Goal: Transaction & Acquisition: Purchase product/service

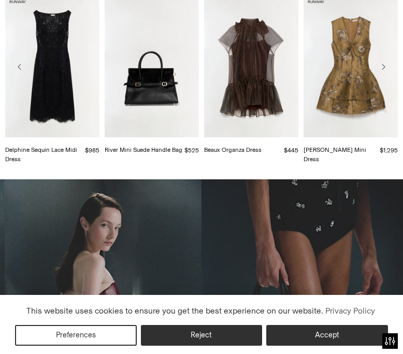
scroll to position [258, 0]
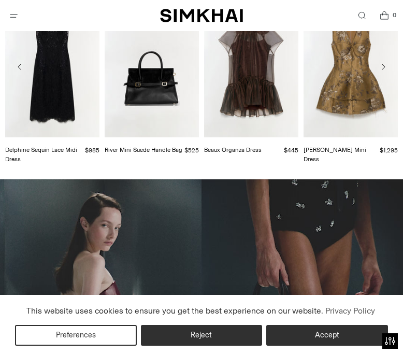
click at [11, 15] on button "Open menu modal" at bounding box center [13, 15] width 21 height 21
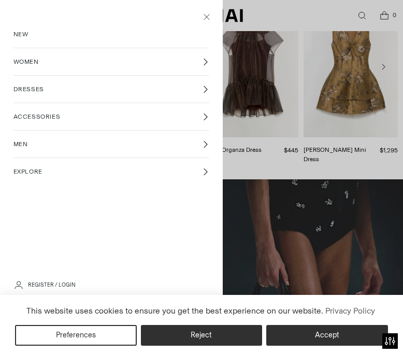
scroll to position [0, 0]
click at [64, 92] on link "DRESSES" at bounding box center [111, 89] width 196 height 27
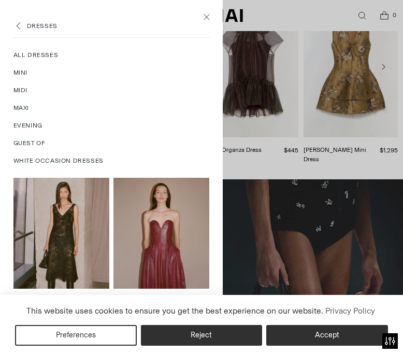
click at [41, 161] on span "White Occasion Dresses" at bounding box center [58, 160] width 90 height 9
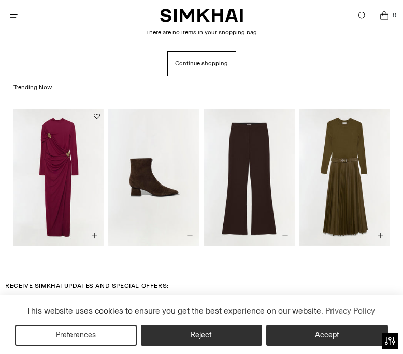
scroll to position [6, 0]
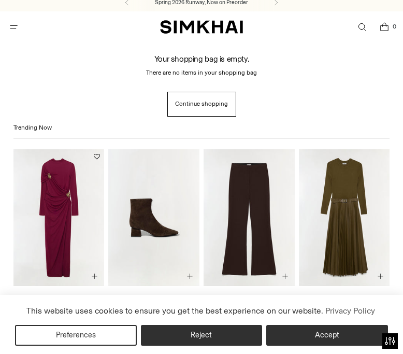
click at [13, 27] on button "Open menu modal" at bounding box center [13, 27] width 21 height 21
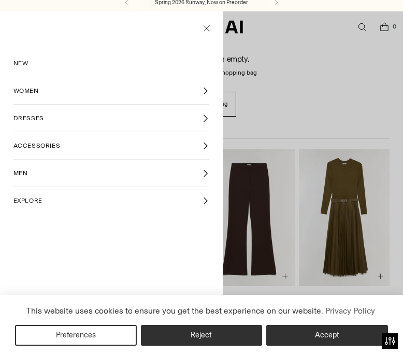
click at [43, 120] on link "DRESSES" at bounding box center [111, 118] width 196 height 27
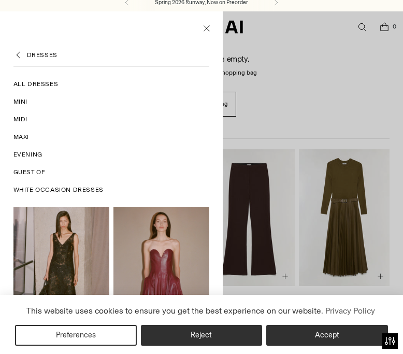
click at [45, 185] on span "White Occasion Dresses" at bounding box center [58, 189] width 90 height 9
